Goal: Transaction & Acquisition: Purchase product/service

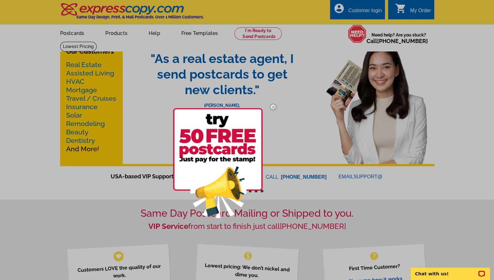
click at [273, 104] on img at bounding box center [273, 107] width 18 height 18
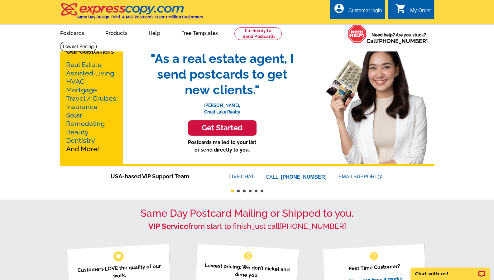
click at [224, 128] on h3 "Get Started" at bounding box center [222, 127] width 53 height 9
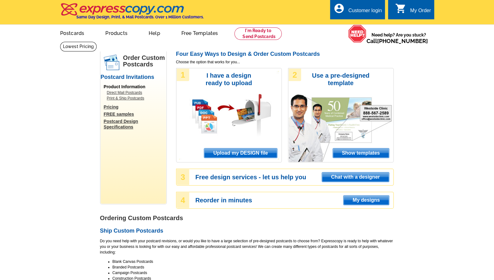
click at [362, 9] on div "Customer login" at bounding box center [365, 12] width 34 height 9
